Goal: Check status: Check status

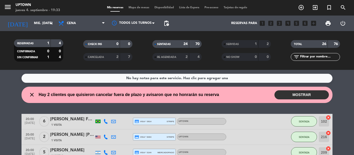
scroll to position [60, 0]
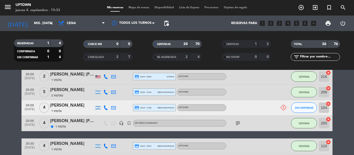
click at [284, 107] on icon at bounding box center [283, 108] width 6 height 6
click at [236, 123] on icon "subject" at bounding box center [238, 123] width 6 height 6
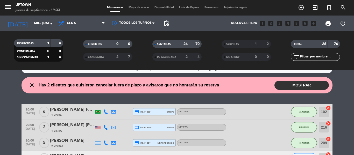
scroll to position [0, 0]
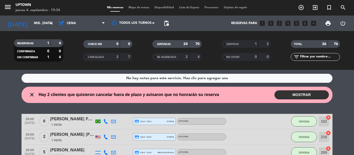
click at [7, 99] on wont-attend-reservations "close Hay 2 clientes que quisieron cancelar fuera de plazo y avisaron que no ho…" at bounding box center [177, 95] width 354 height 16
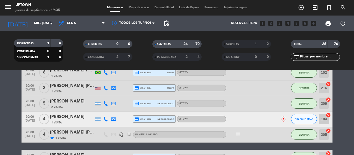
scroll to position [60, 0]
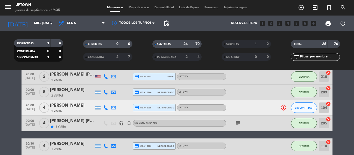
click at [284, 108] on icon at bounding box center [283, 108] width 6 height 6
click at [239, 124] on icon "subject" at bounding box center [238, 123] width 6 height 6
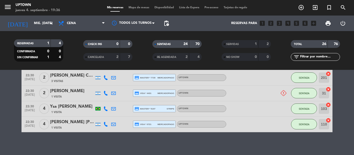
scroll to position [381, 0]
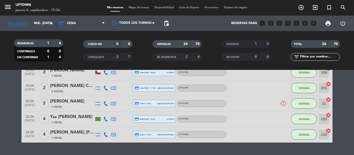
click at [277, 105] on div at bounding box center [280, 103] width 14 height 15
click at [283, 104] on icon at bounding box center [283, 104] width 6 height 6
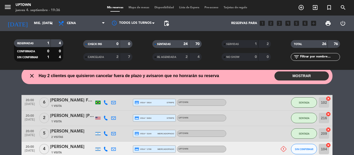
scroll to position [79, 0]
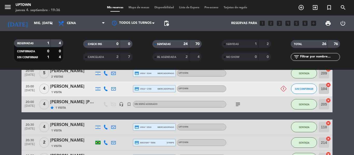
click at [239, 106] on icon "subject" at bounding box center [238, 104] width 6 height 6
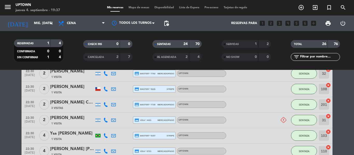
scroll to position [395, 0]
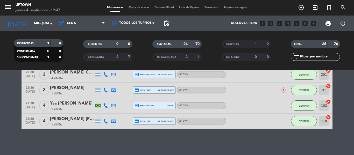
click at [287, 85] on div "22:30 [DATE] 2 [PERSON_NAME] 1 Visita credit_card visa * 4431 mercadopago UPTOW…" at bounding box center [176, 91] width 311 height 16
click at [283, 90] on icon at bounding box center [283, 90] width 6 height 6
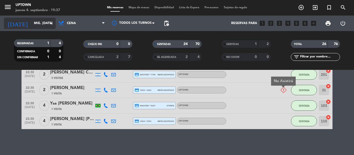
click at [40, 23] on input "mié. [DATE]" at bounding box center [53, 23] width 44 height 9
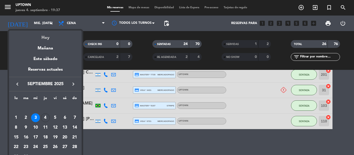
click at [43, 34] on div "Hoy" at bounding box center [45, 36] width 72 height 11
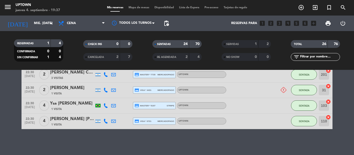
type input "[DEMOGRAPHIC_DATA] [DATE]"
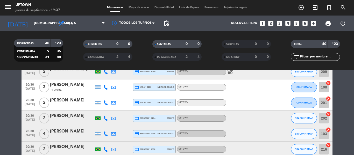
scroll to position [181, 0]
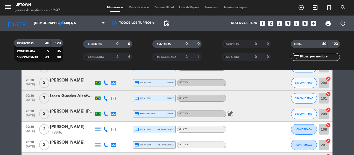
click at [231, 112] on icon "healing" at bounding box center [230, 114] width 6 height 6
click at [232, 114] on icon "healing" at bounding box center [230, 114] width 6 height 6
click at [230, 115] on icon "healing" at bounding box center [230, 114] width 6 height 6
click at [230, 113] on icon "healing" at bounding box center [230, 114] width 6 height 6
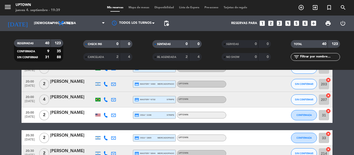
scroll to position [185, 0]
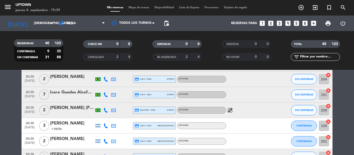
click at [231, 109] on icon "healing" at bounding box center [230, 110] width 6 height 6
